Goal: Task Accomplishment & Management: Manage account settings

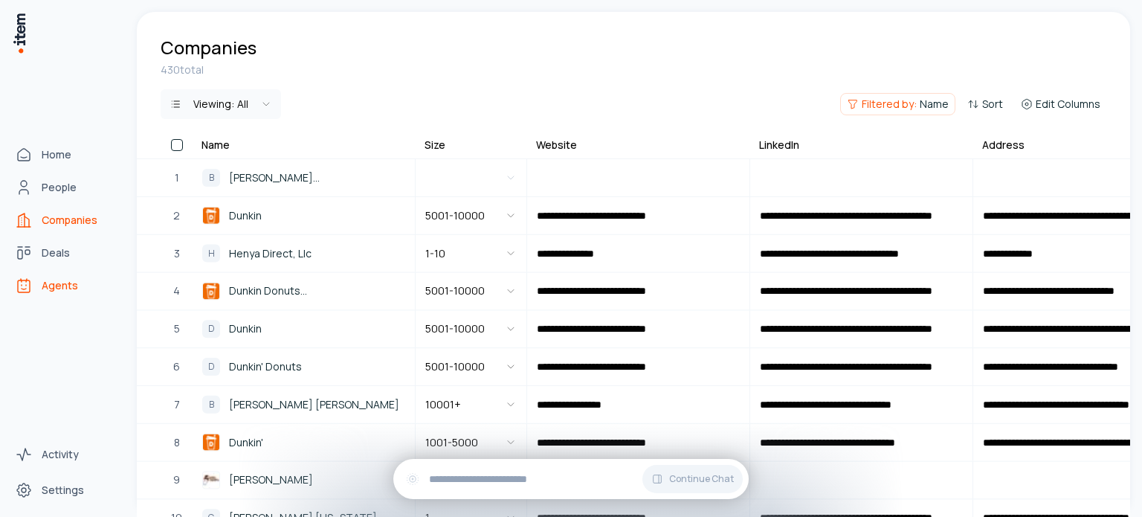
click at [48, 285] on span "Agents" at bounding box center [60, 285] width 36 height 15
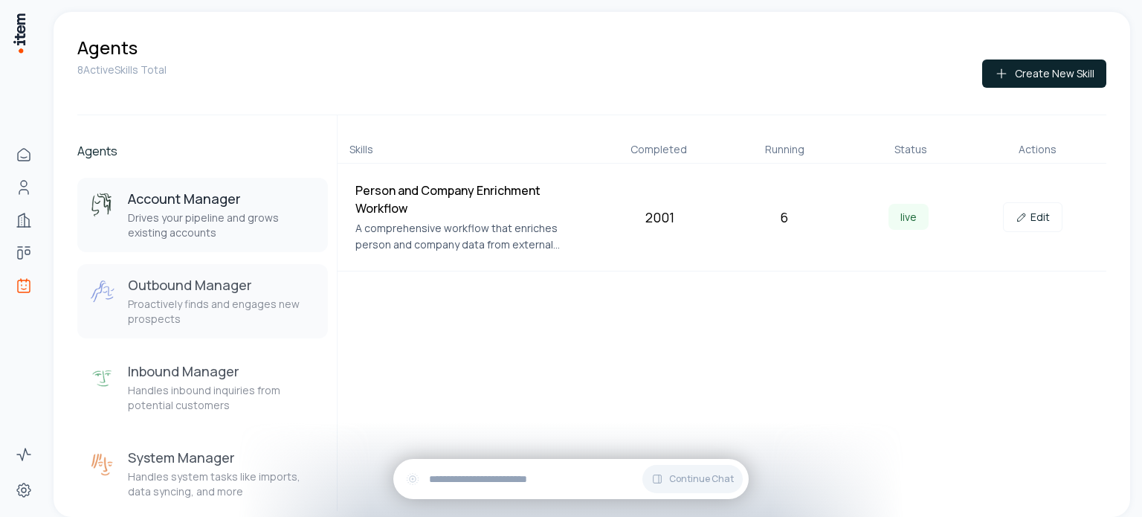
click at [190, 306] on p "Proactively finds and engages new prospects" at bounding box center [222, 312] width 188 height 30
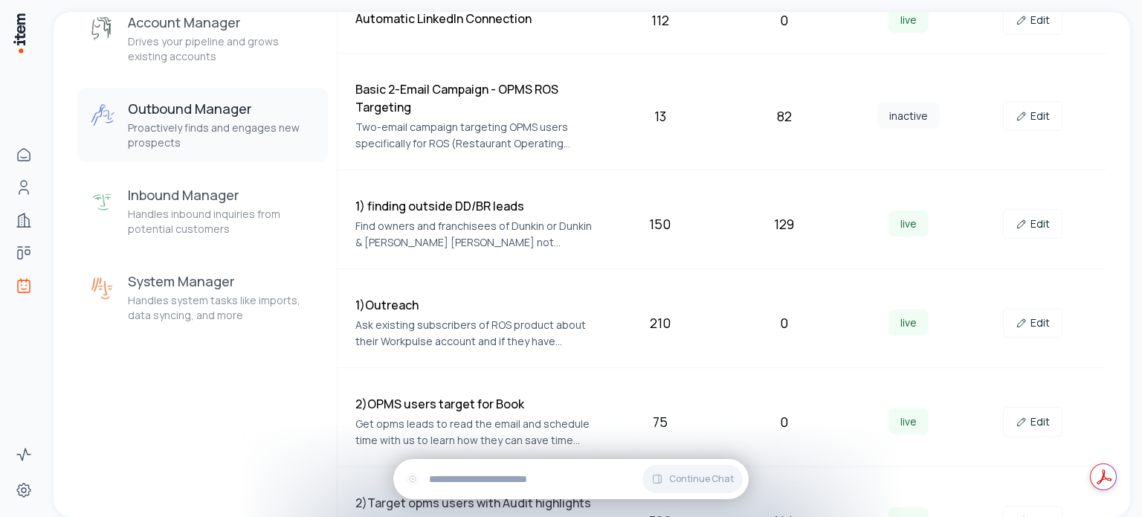
scroll to position [174, 0]
click at [384, 302] on h4 "1)Outreach" at bounding box center [473, 307] width 236 height 18
drag, startPoint x: 526, startPoint y: 327, endPoint x: 686, endPoint y: 330, distance: 159.9
click at [532, 327] on p "Ask existing subscribers of ROS product about their Workpulse account and if th…" at bounding box center [473, 335] width 236 height 33
click at [1084, 306] on div "1)Outreach Ask existing subscribers of ROS product about their Workpulse accoun…" at bounding box center [722, 325] width 769 height 90
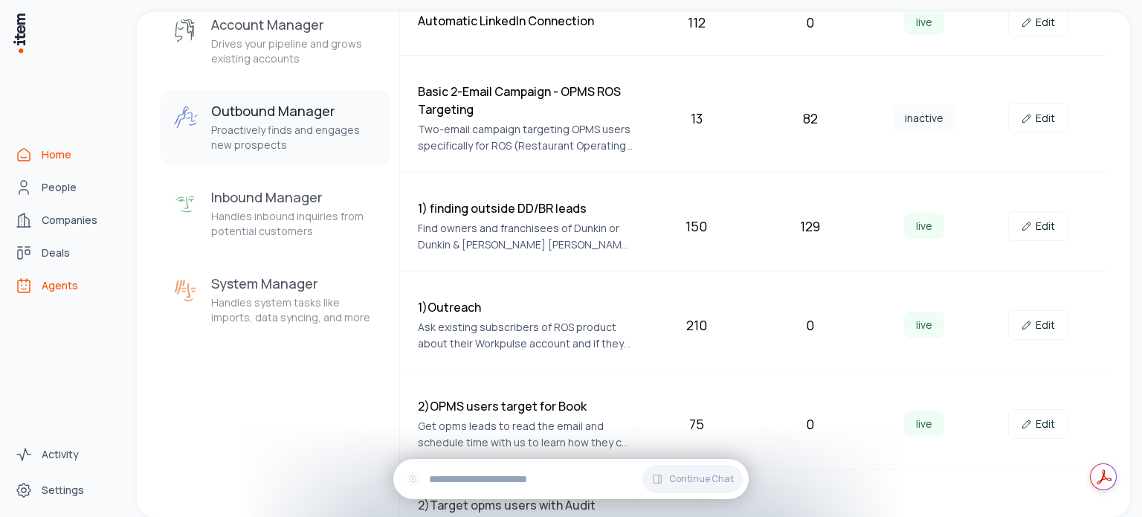
click at [54, 155] on span "Home" at bounding box center [57, 154] width 30 height 15
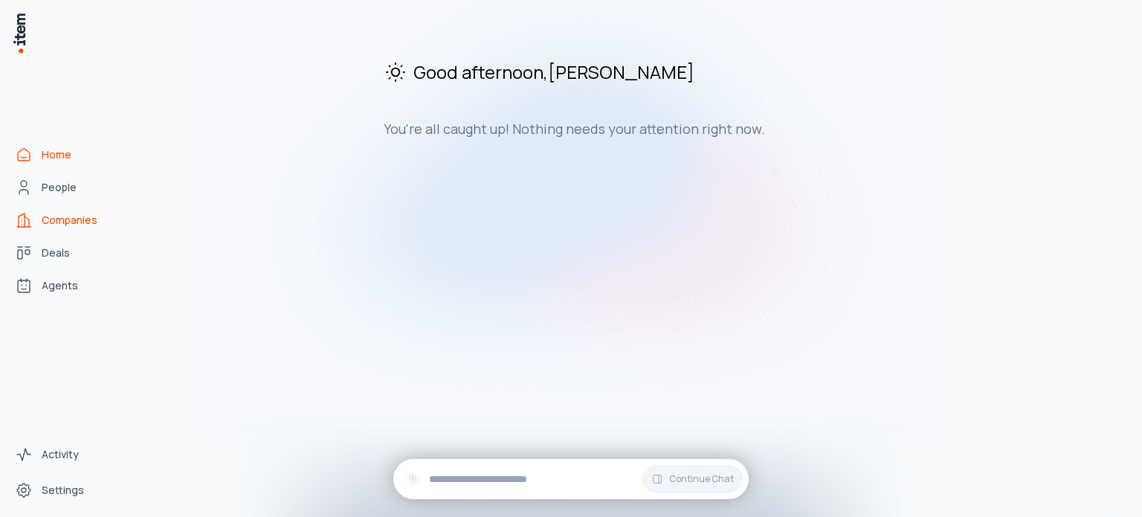
click at [95, 219] on span "Companies" at bounding box center [70, 220] width 56 height 15
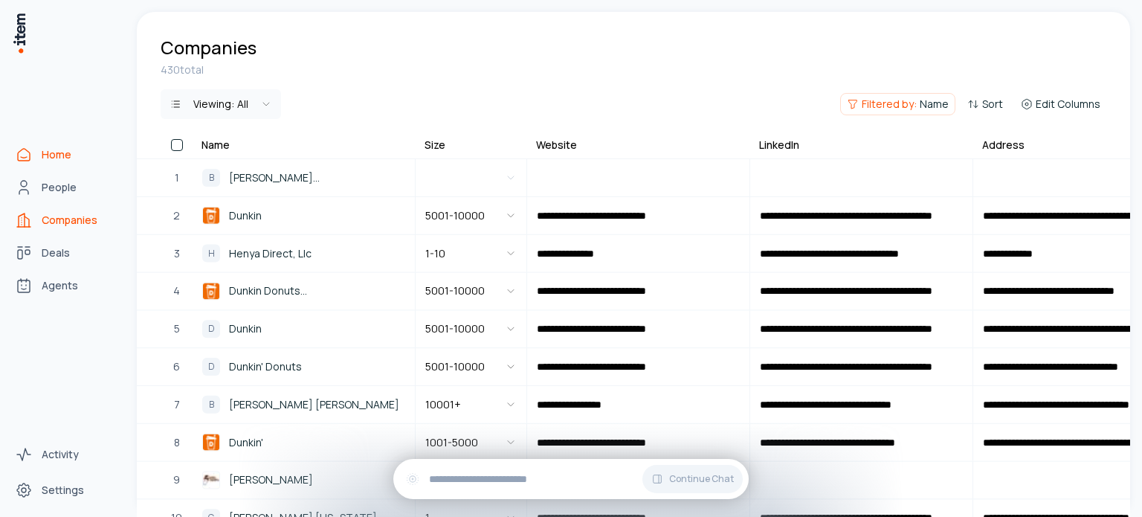
click at [30, 158] on icon "Home" at bounding box center [24, 155] width 18 height 18
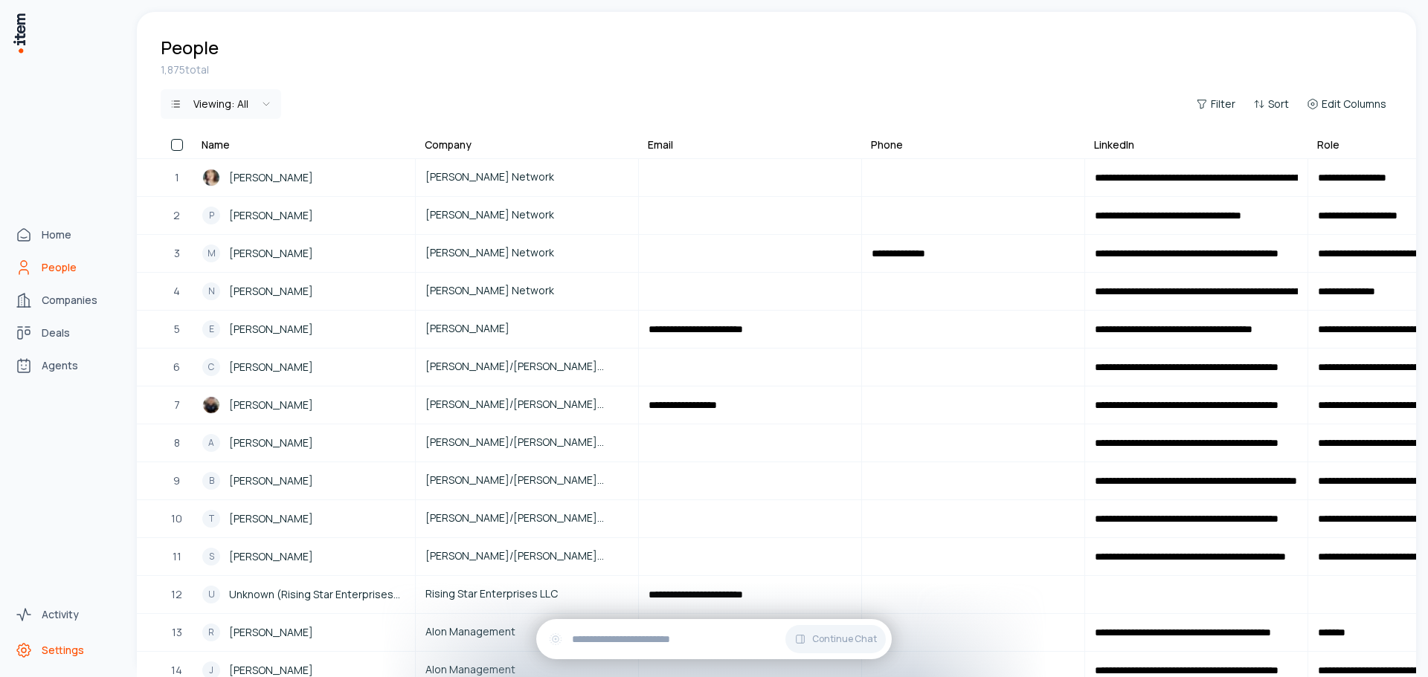
click at [75, 650] on span "Settings" at bounding box center [63, 650] width 42 height 15
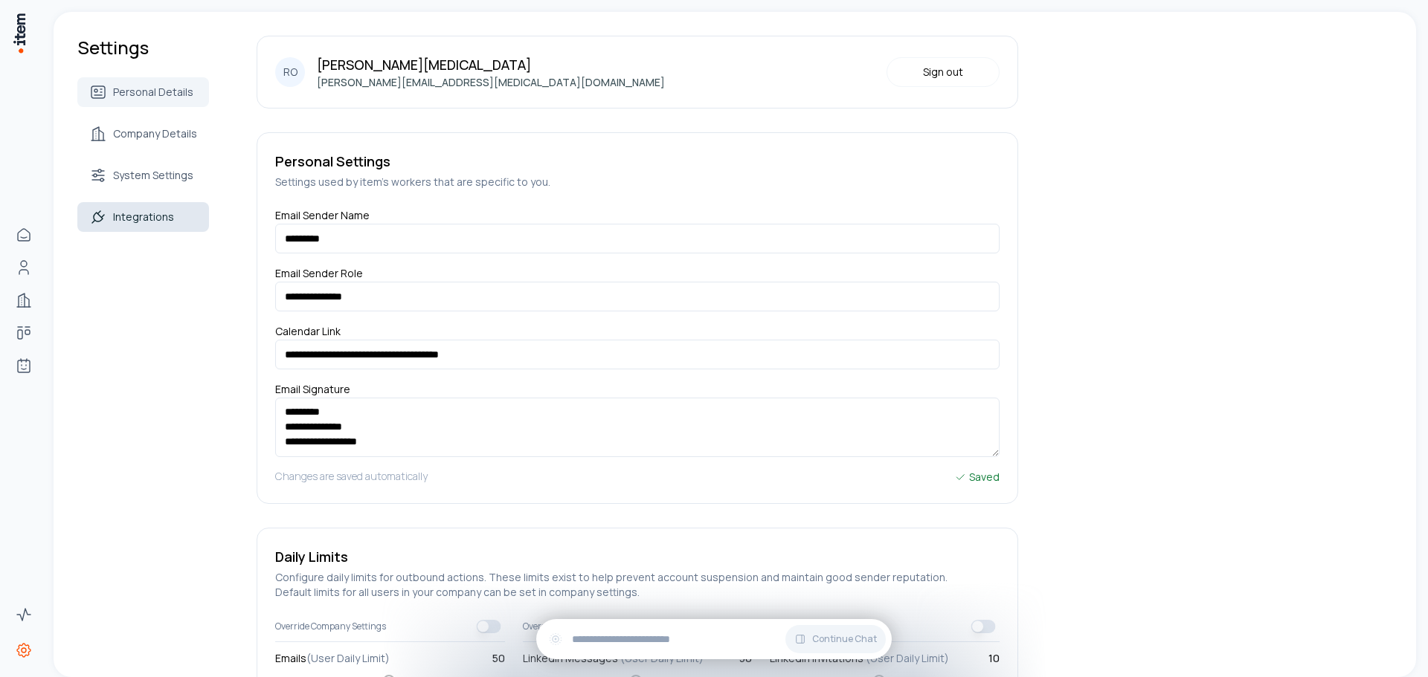
click at [164, 216] on span "Integrations" at bounding box center [143, 217] width 61 height 15
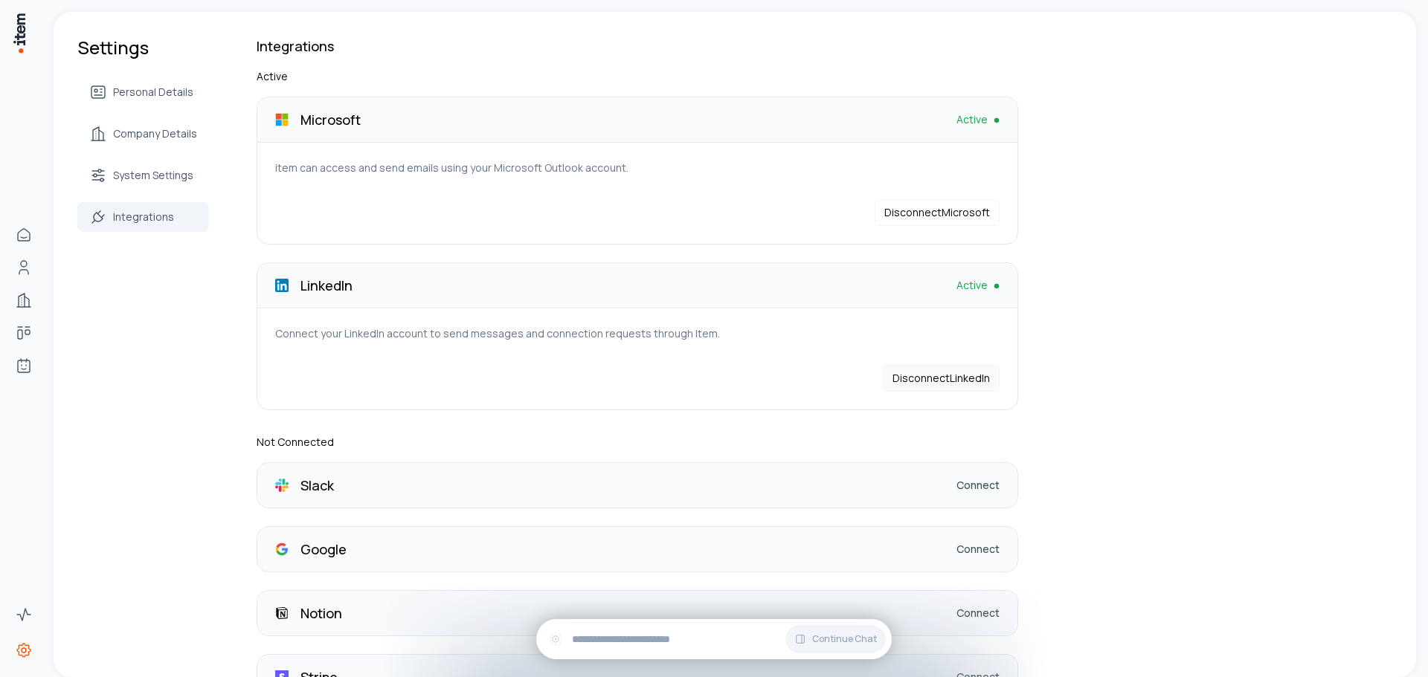
click at [960, 376] on button "Disconnect LinkedIn" at bounding box center [941, 378] width 117 height 27
click at [914, 378] on button "Disconnect LinkedIn" at bounding box center [941, 378] width 117 height 27
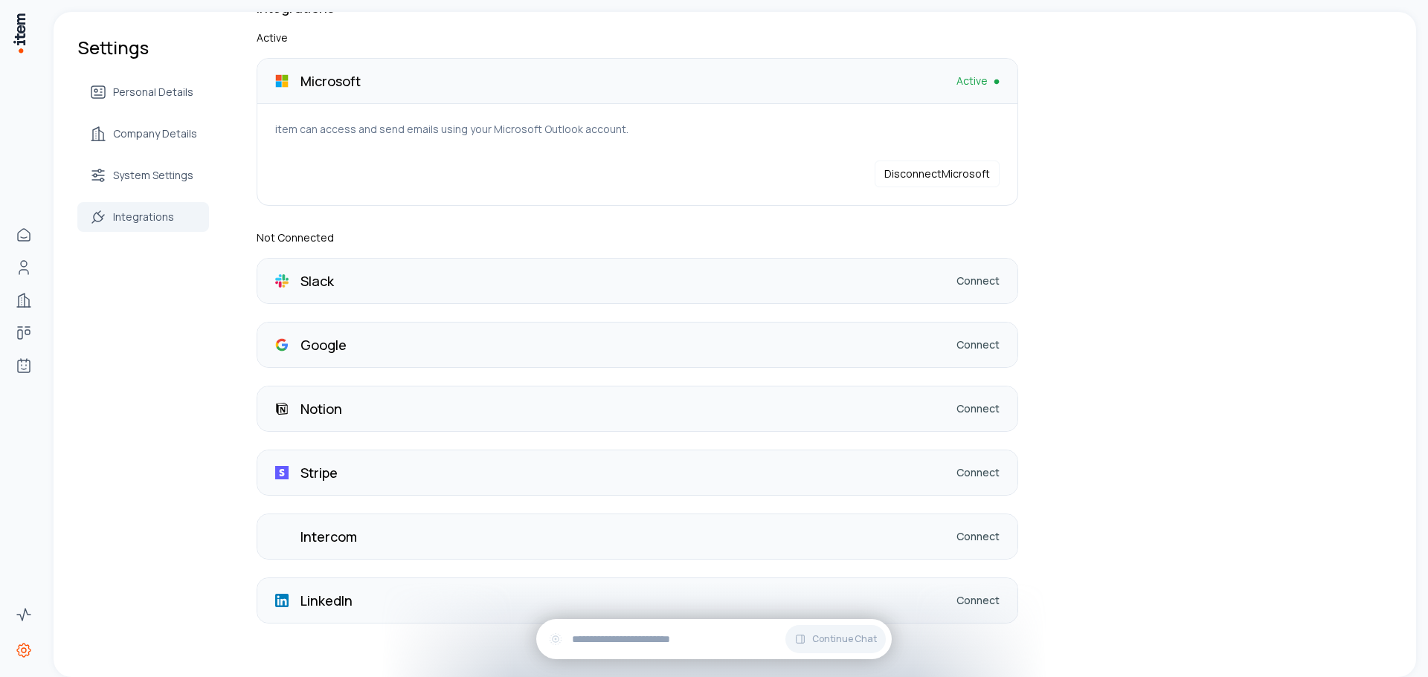
scroll to position [57, 0]
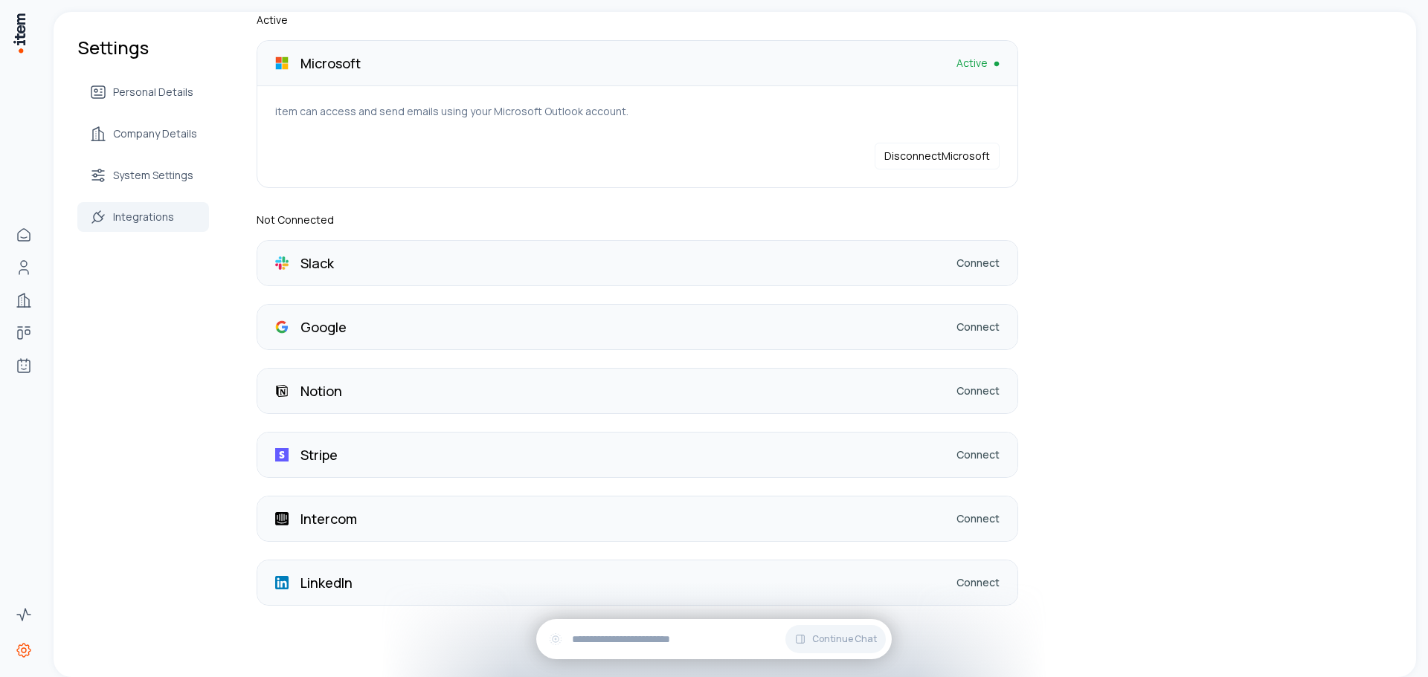
click at [996, 581] on link "Connect" at bounding box center [977, 583] width 43 height 15
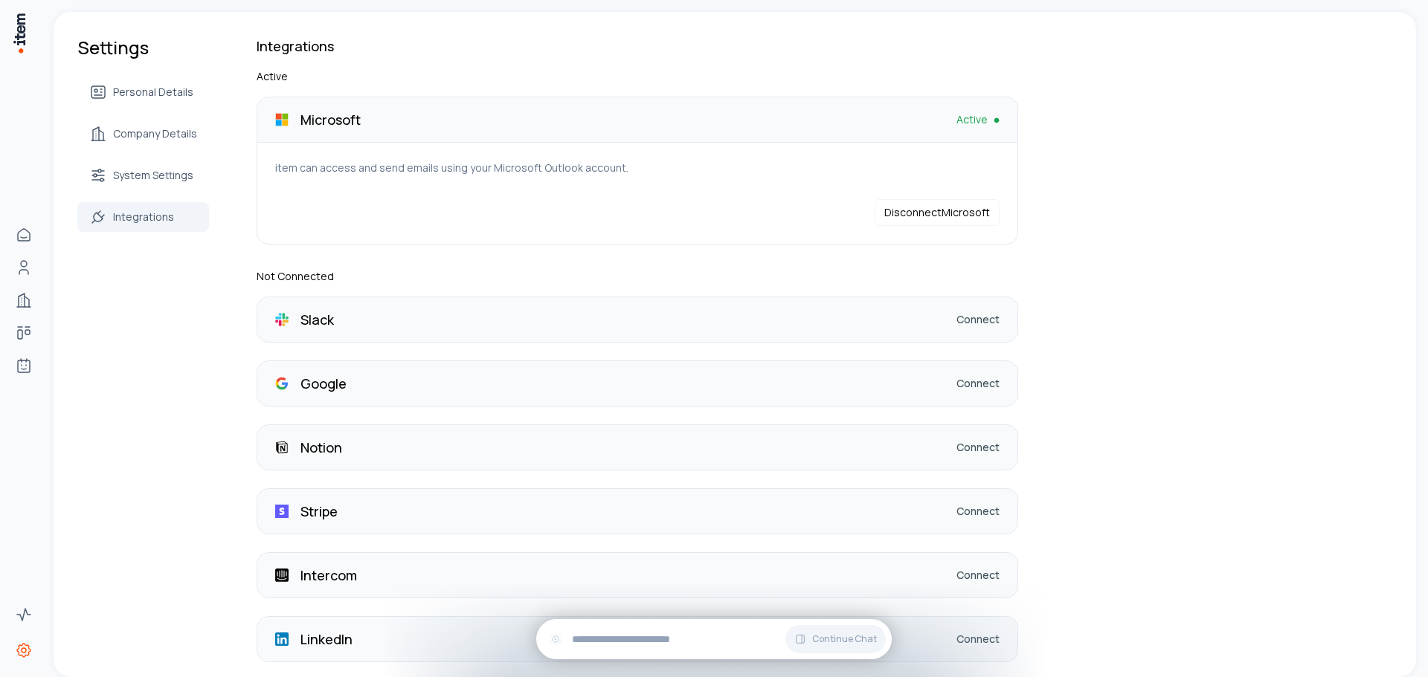
scroll to position [57, 0]
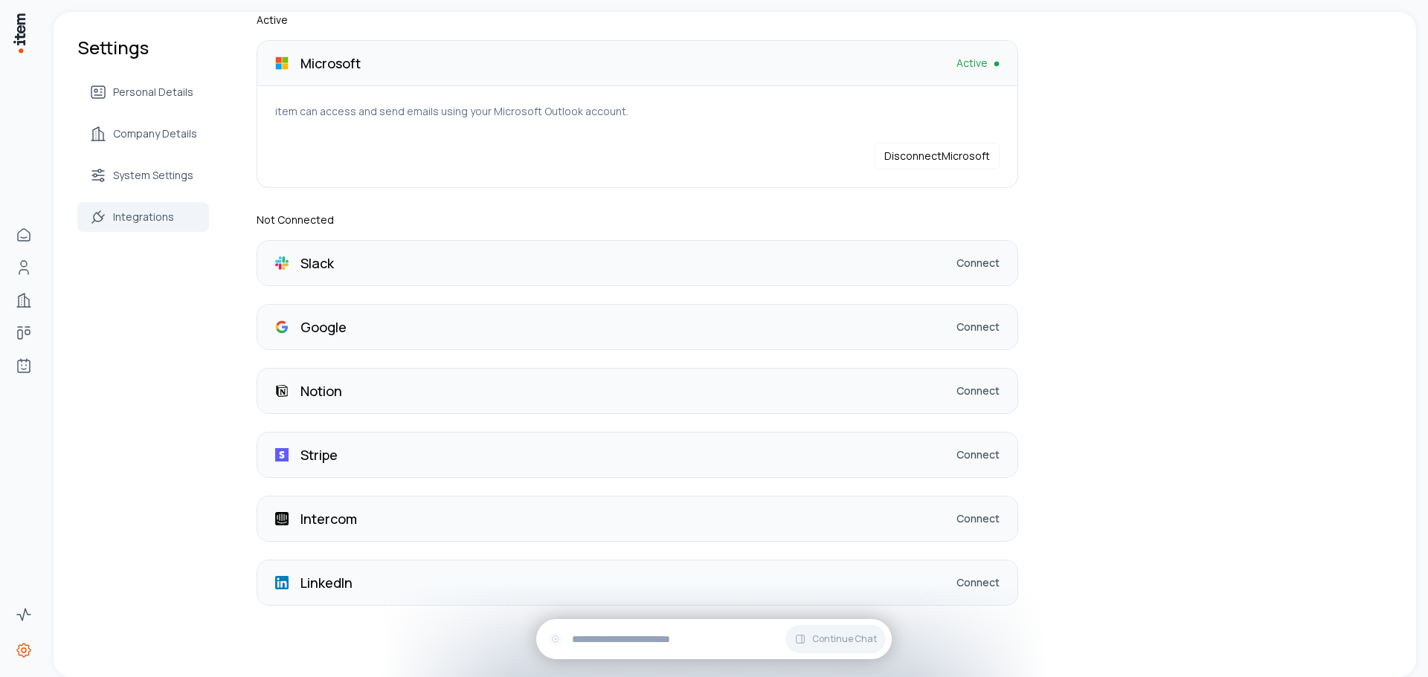
click at [976, 584] on link "Connect" at bounding box center [977, 583] width 43 height 15
